Goal: Information Seeking & Learning: Learn about a topic

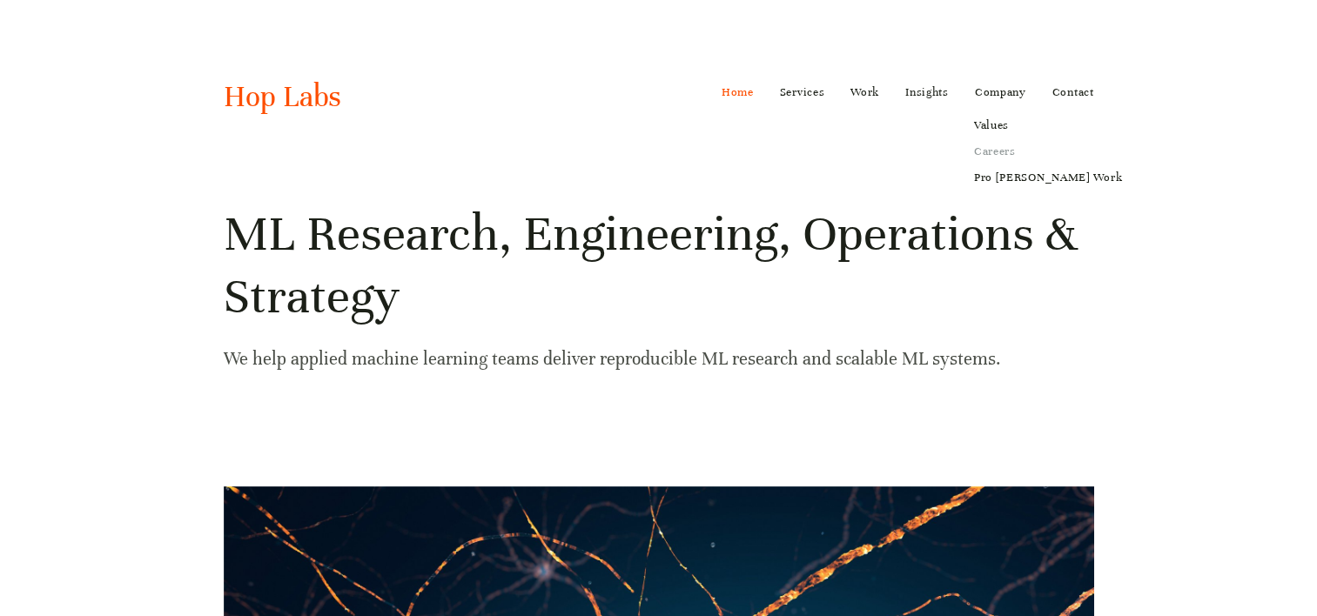
click at [989, 153] on link "Careers" at bounding box center [1048, 151] width 172 height 26
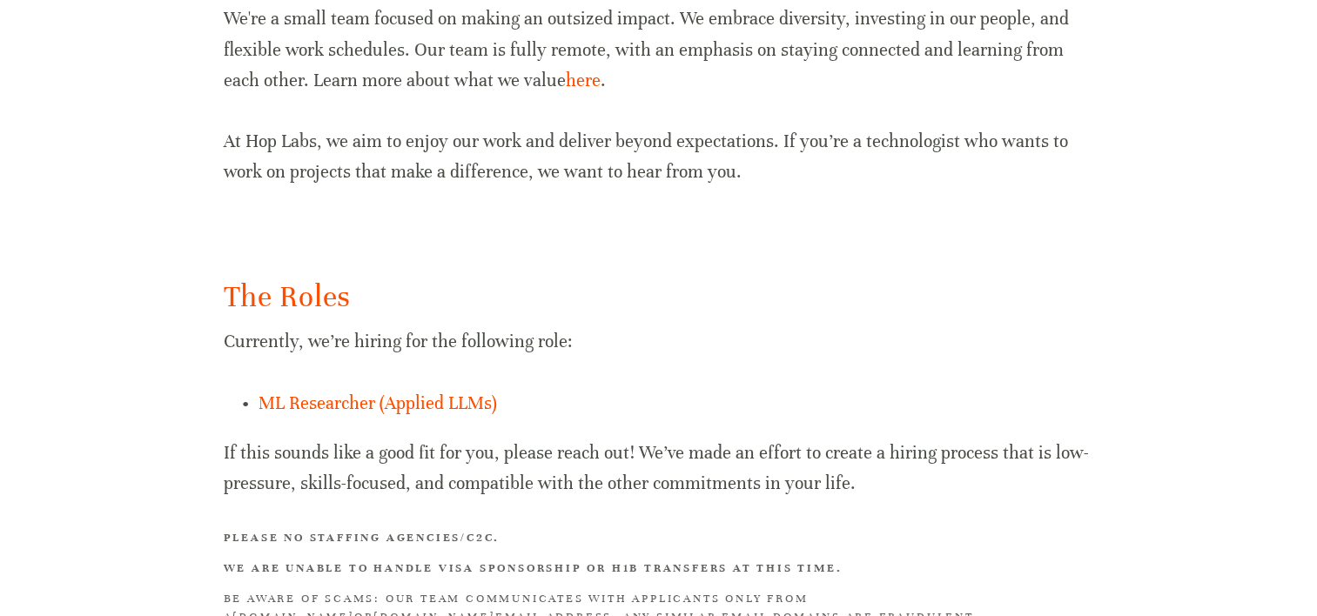
scroll to position [1166, 0]
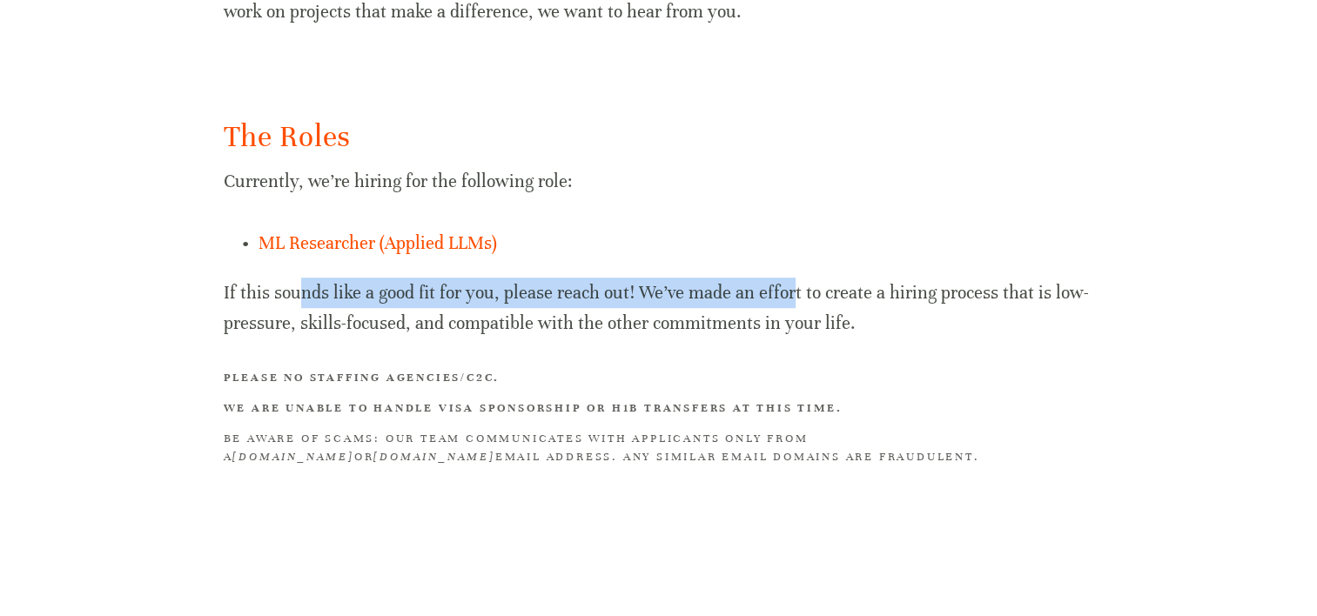
drag, startPoint x: 302, startPoint y: 295, endPoint x: 791, endPoint y: 300, distance: 488.5
click at [791, 300] on p "If this sounds like a good fit for you, please reach out! We’ve made an effort …" at bounding box center [659, 308] width 871 height 61
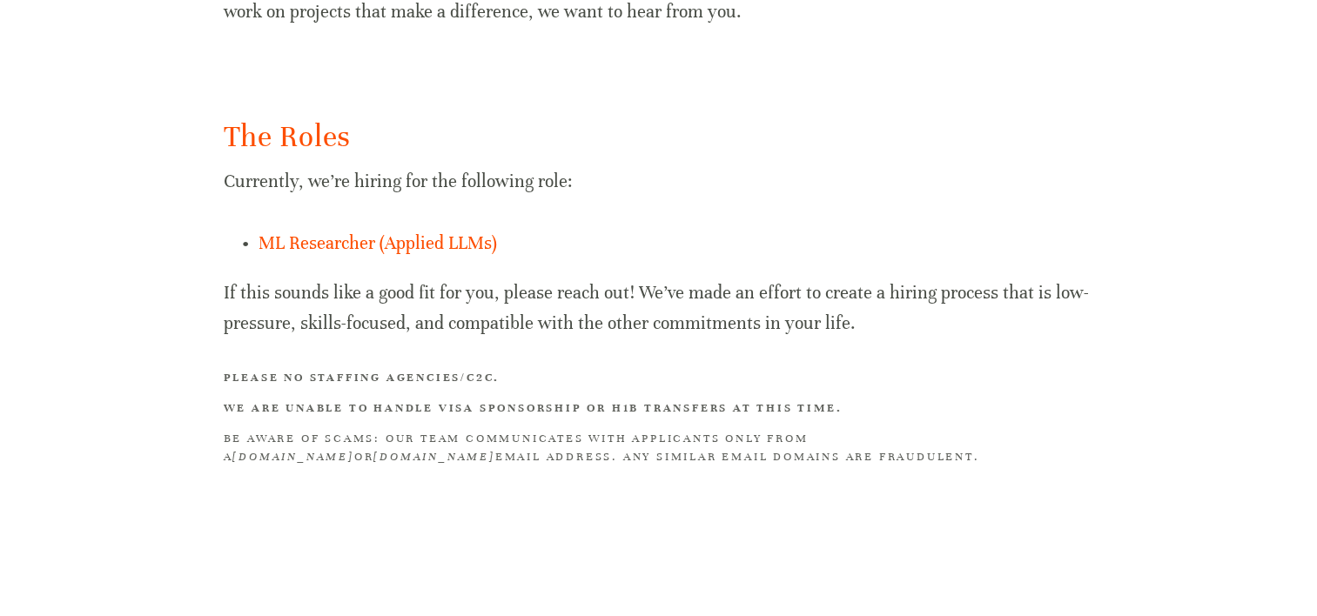
drag, startPoint x: 791, startPoint y: 300, endPoint x: 604, endPoint y: 341, distance: 191.0
click at [604, 341] on div "The Roles Currently, we’re hiring for the following role: ML Researcher (Applie…" at bounding box center [659, 292] width 871 height 351
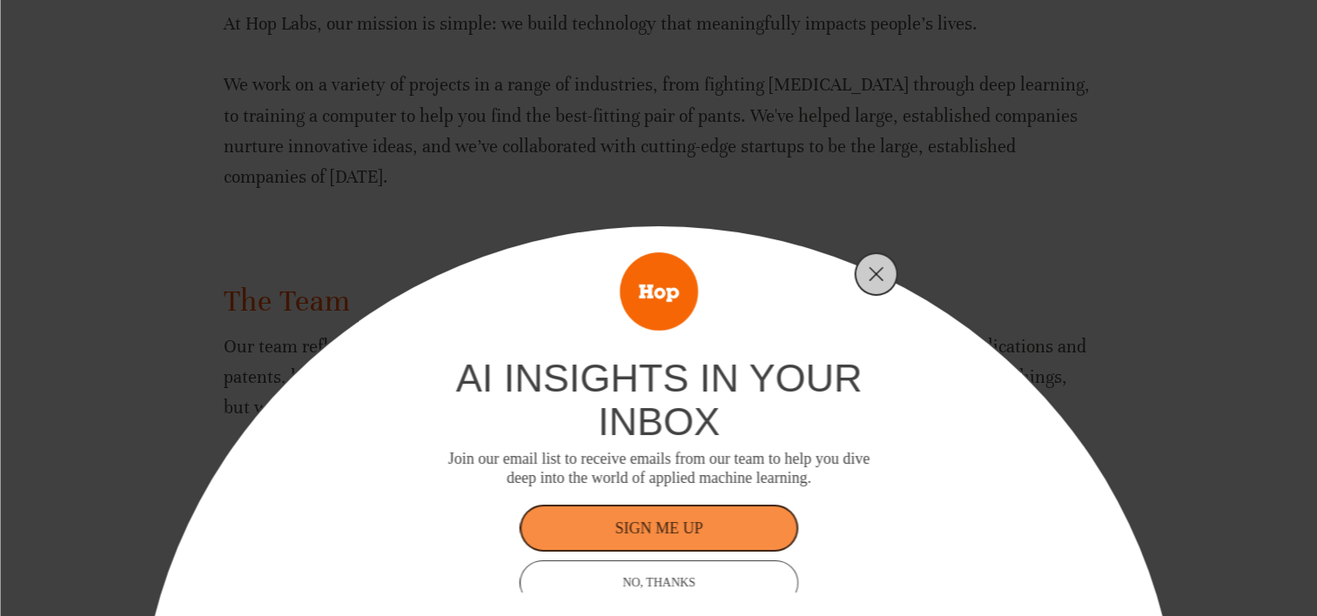
scroll to position [382, 0]
click at [874, 270] on icon "Close" at bounding box center [877, 274] width 16 height 16
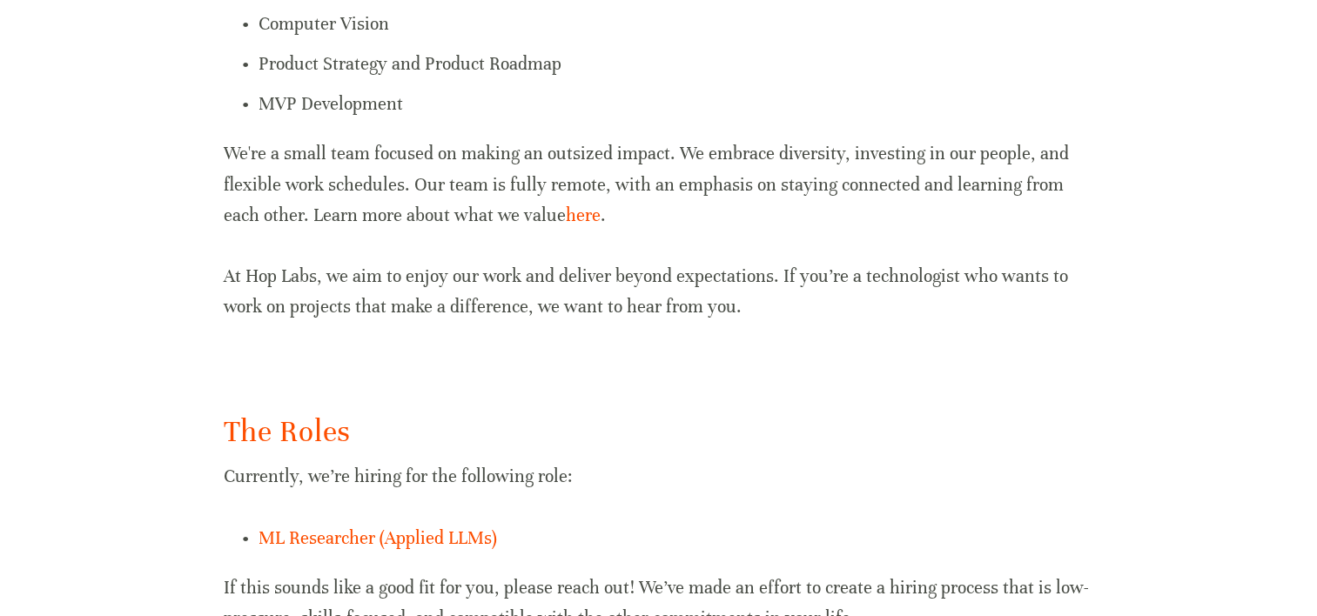
scroll to position [1166, 0]
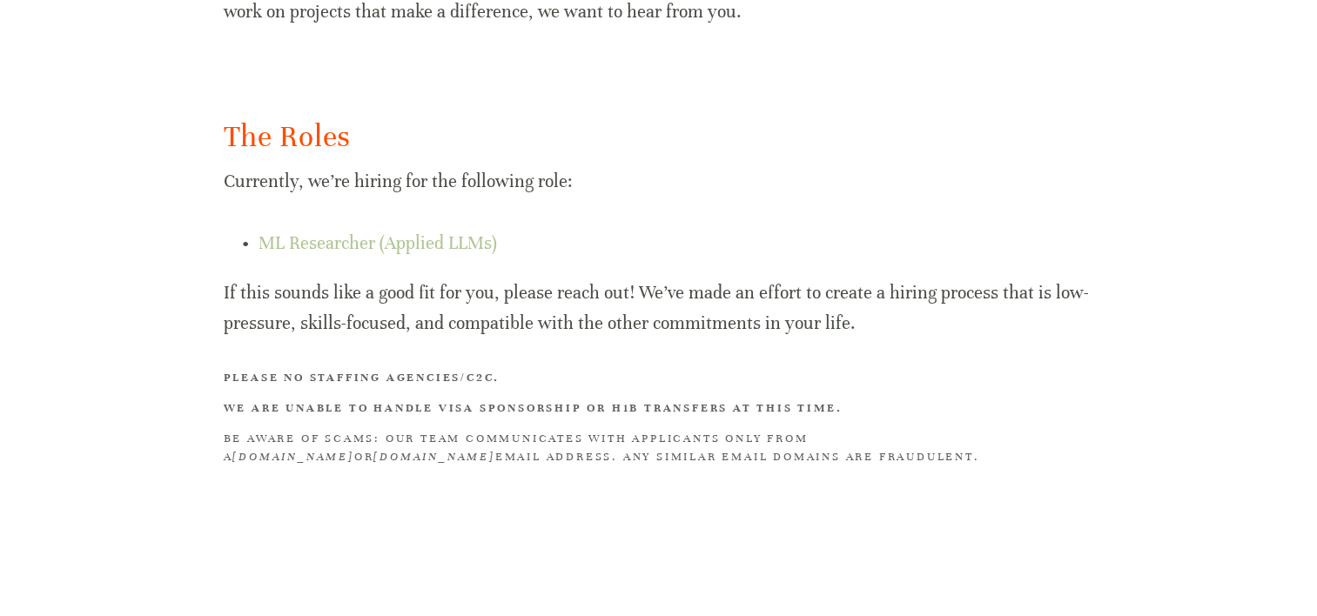
click at [390, 232] on link "ML Researcher (Applied LLMs)" at bounding box center [378, 243] width 239 height 22
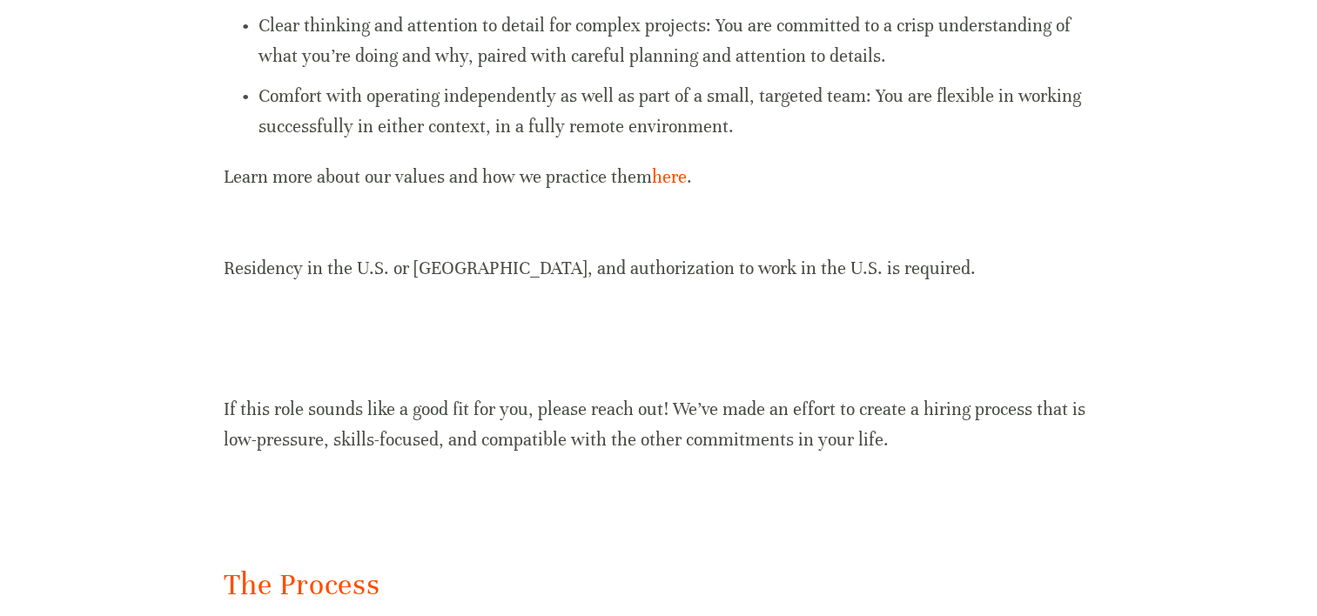
scroll to position [1967, 0]
